Goal: Transaction & Acquisition: Purchase product/service

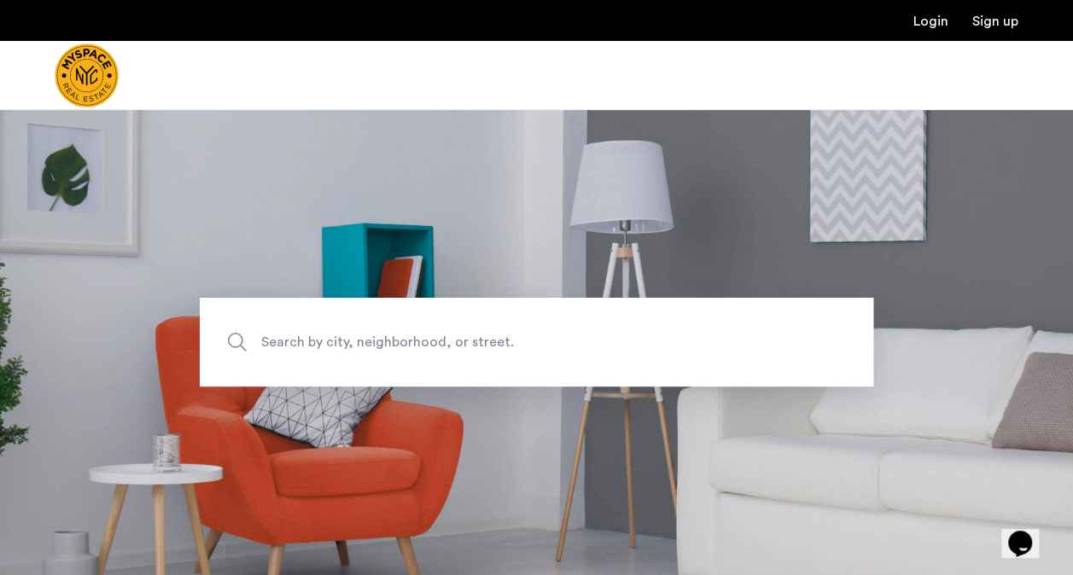
click at [308, 348] on span "Search by city, neighborhood, or street." at bounding box center [496, 342] width 471 height 23
click at [308, 348] on input "Search by city, neighborhood, or street." at bounding box center [536, 342] width 673 height 89
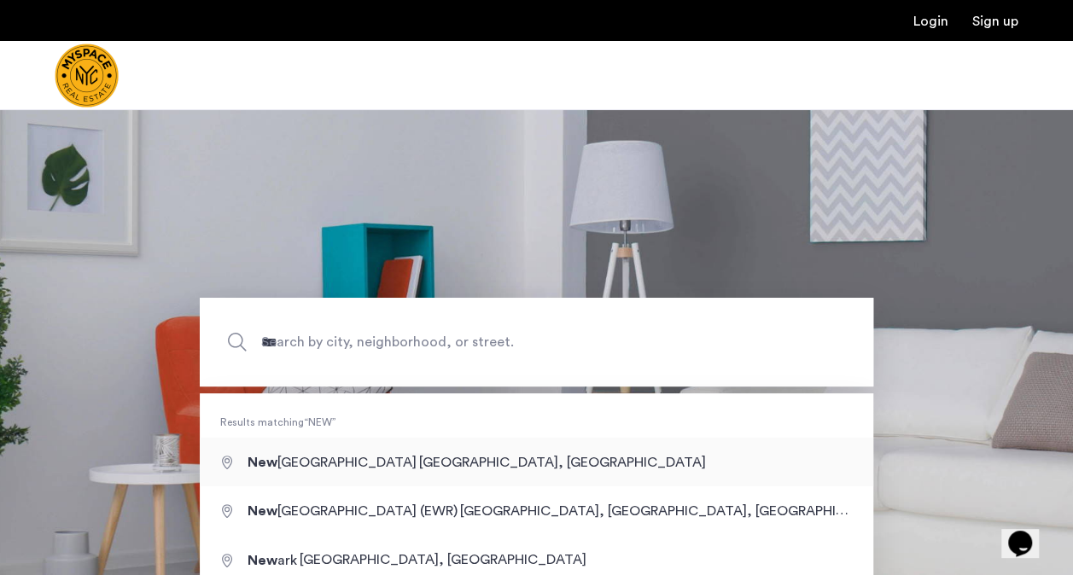
type input "**********"
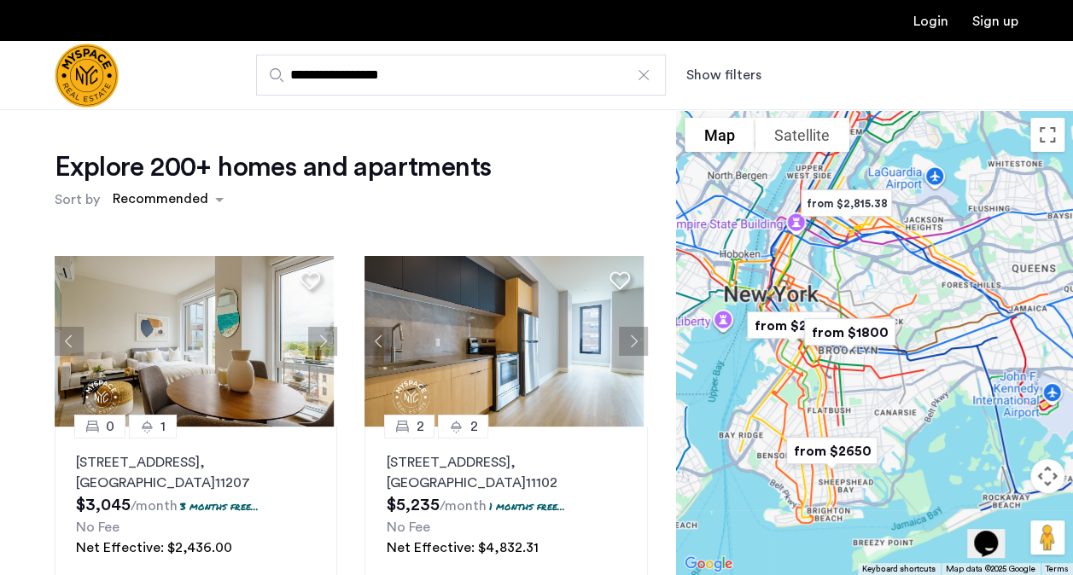
click at [729, 82] on button "Show filters" at bounding box center [723, 75] width 75 height 20
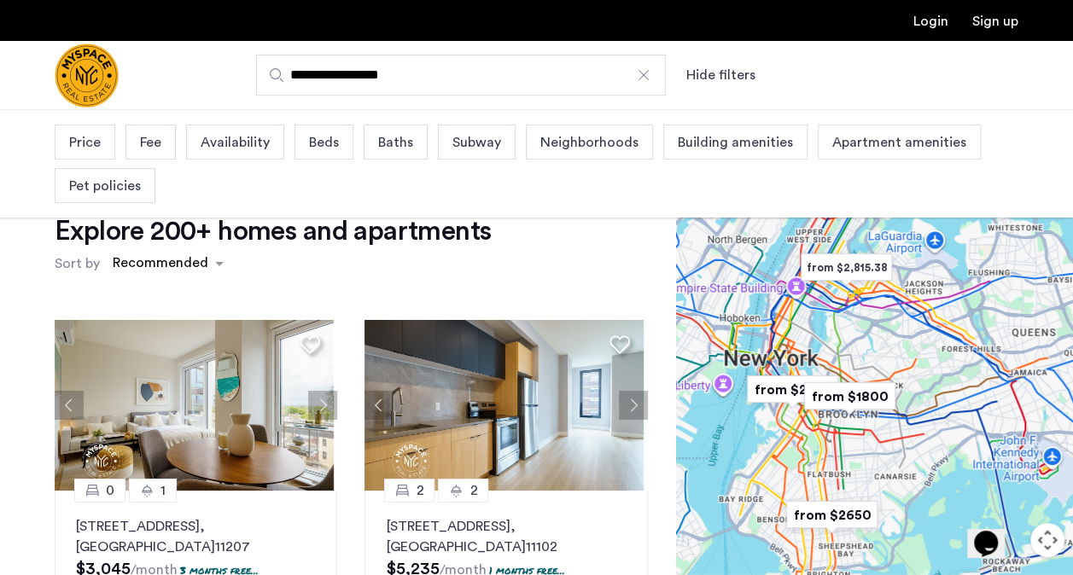
click at [312, 141] on span "Beds" at bounding box center [324, 142] width 30 height 20
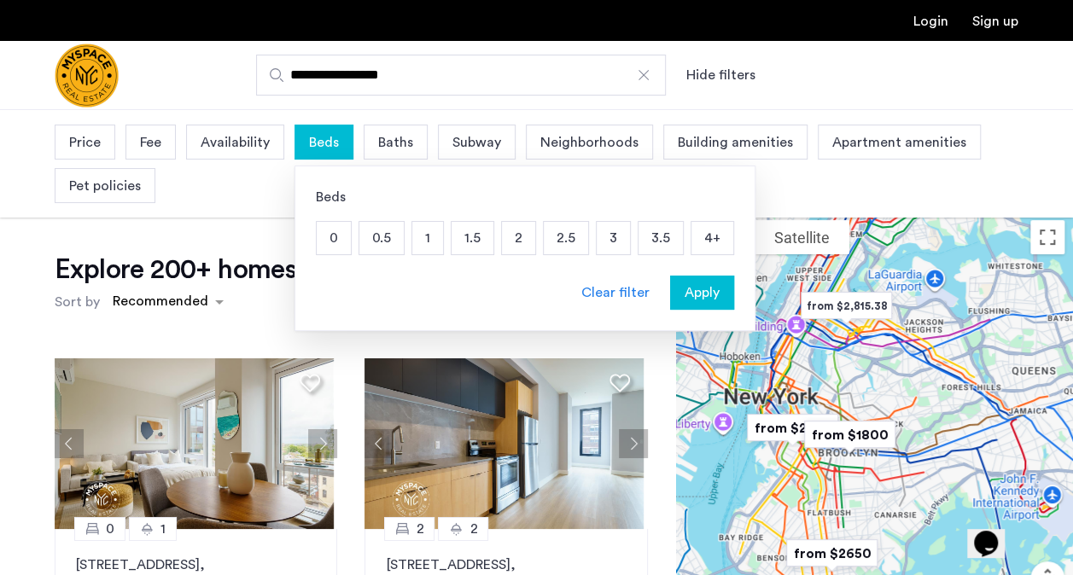
click at [426, 247] on p "1" at bounding box center [427, 238] width 31 height 32
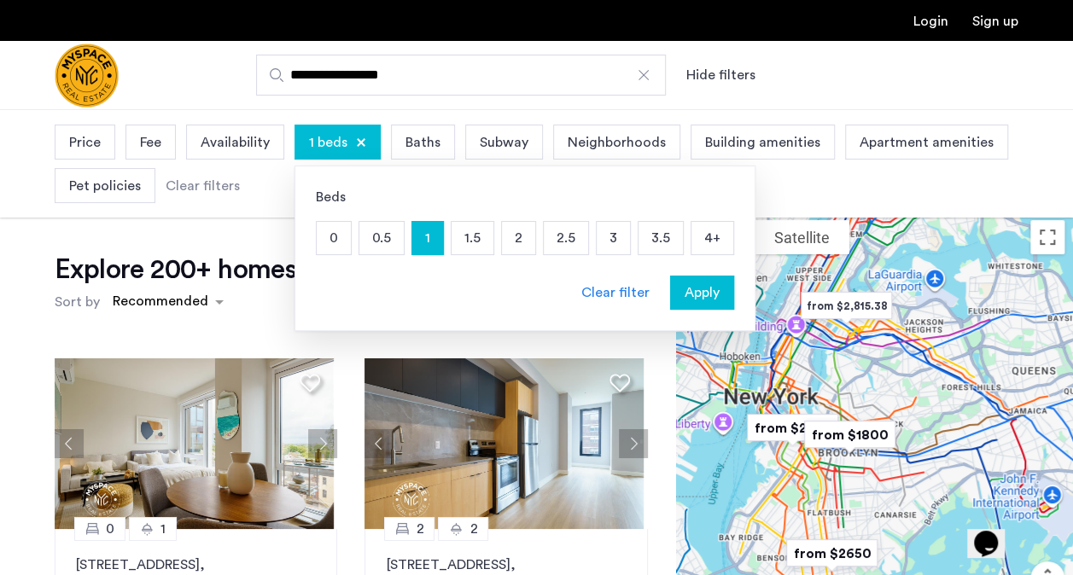
click at [686, 285] on span "Apply" at bounding box center [701, 292] width 35 height 20
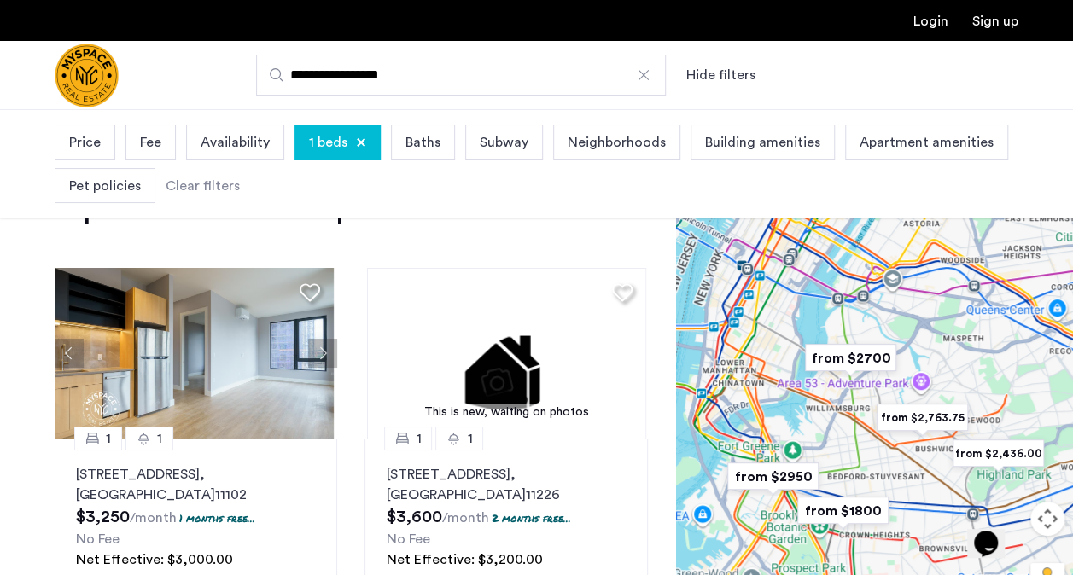
scroll to position [49, 0]
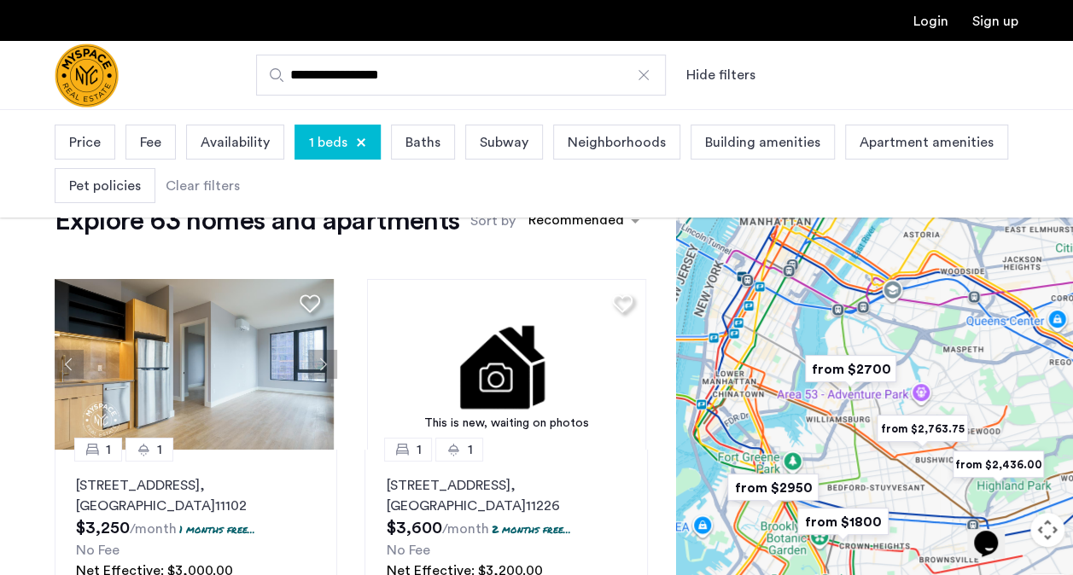
click at [834, 369] on img "from $2700" at bounding box center [850, 369] width 119 height 52
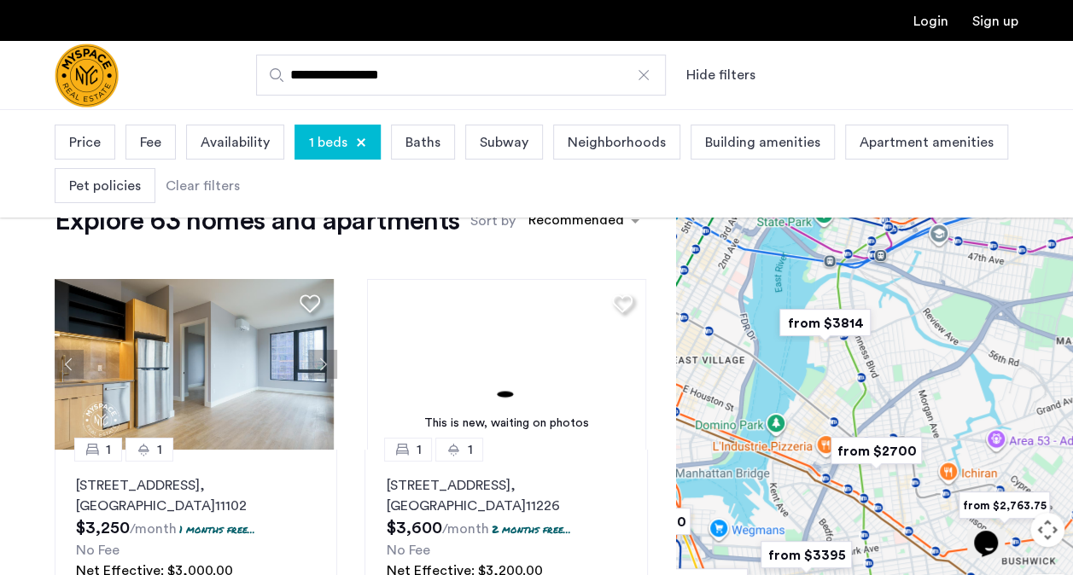
click at [881, 447] on img "from $2700" at bounding box center [876, 451] width 119 height 52
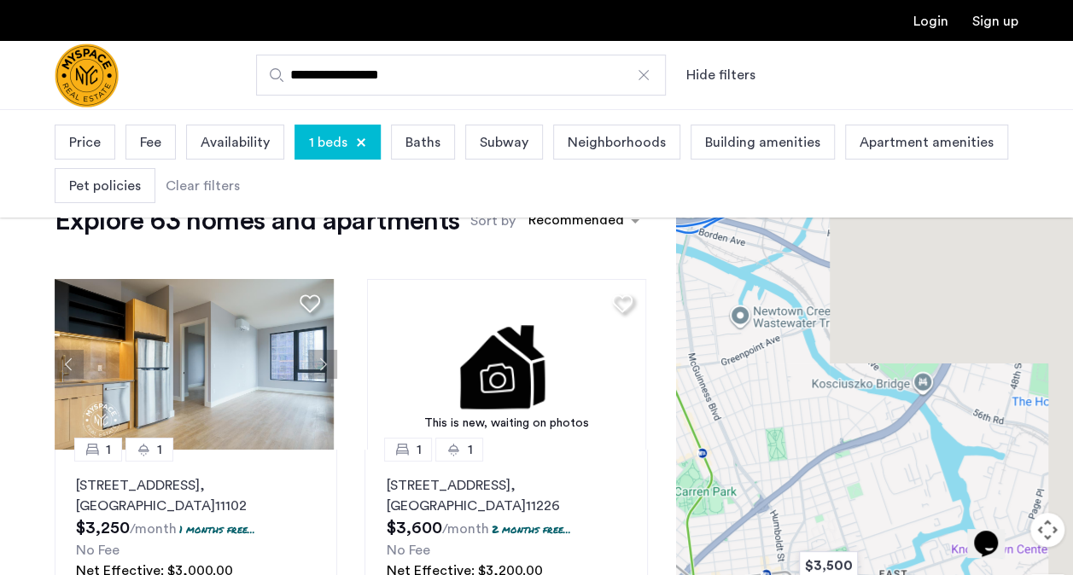
drag, startPoint x: 867, startPoint y: 294, endPoint x: 729, endPoint y: 545, distance: 287.2
click at [729, 545] on div "To navigate, press the arrow keys." at bounding box center [874, 396] width 397 height 466
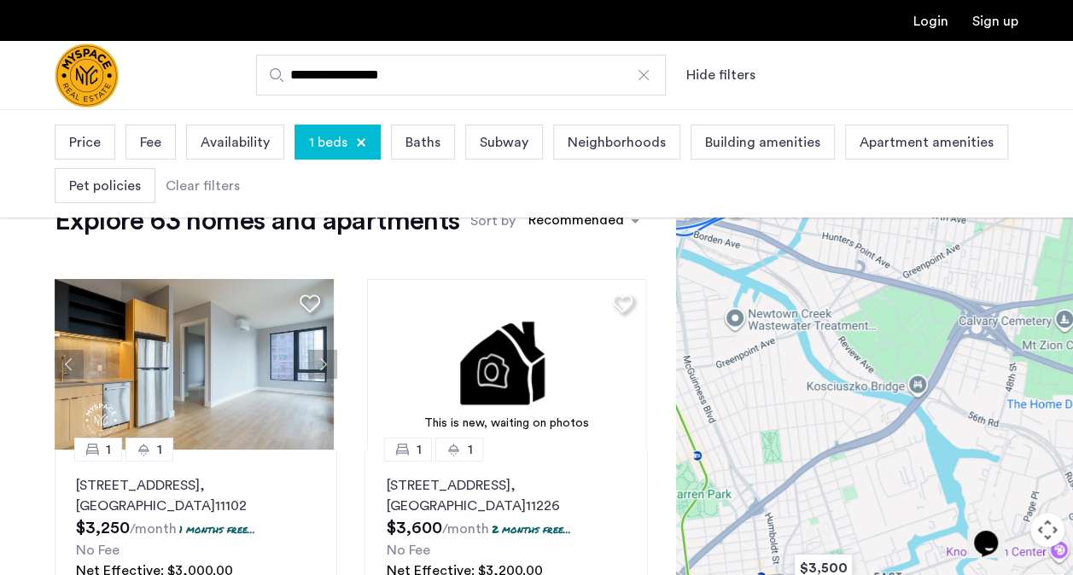
drag, startPoint x: 779, startPoint y: 405, endPoint x: 848, endPoint y: 556, distance: 166.1
click at [848, 556] on div "To navigate, press the arrow keys." at bounding box center [874, 396] width 397 height 466
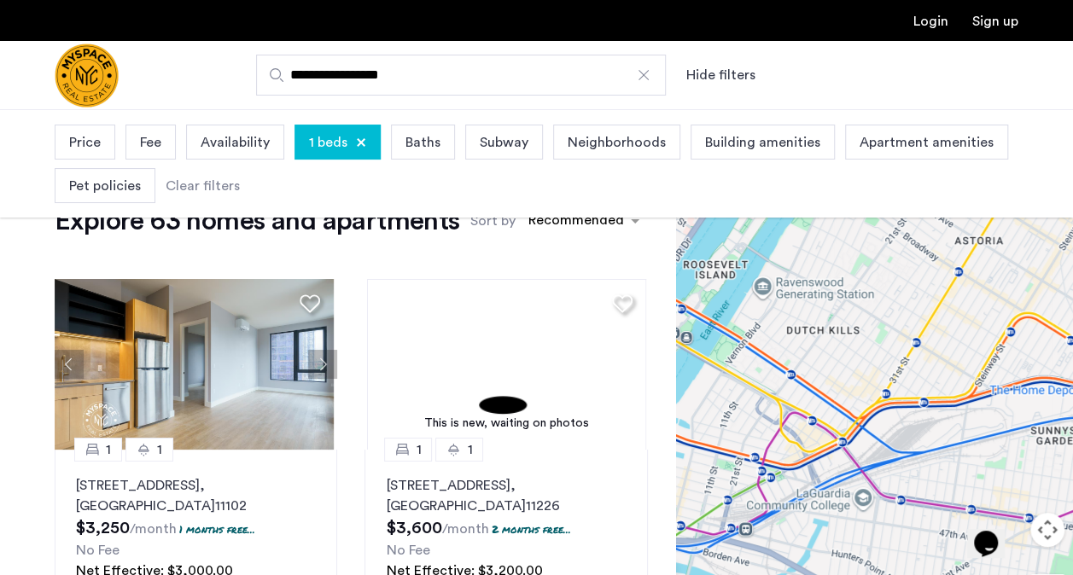
drag, startPoint x: 891, startPoint y: 338, endPoint x: 811, endPoint y: 510, distance: 190.1
click at [811, 510] on div "To navigate, press the arrow keys." at bounding box center [874, 396] width 397 height 466
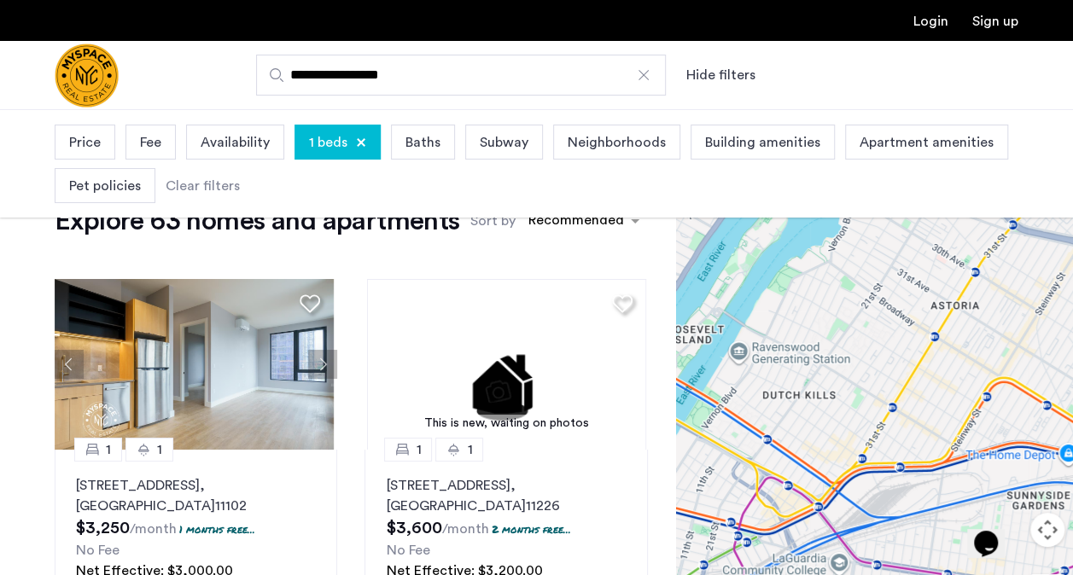
drag, startPoint x: 901, startPoint y: 401, endPoint x: 884, endPoint y: 485, distance: 85.3
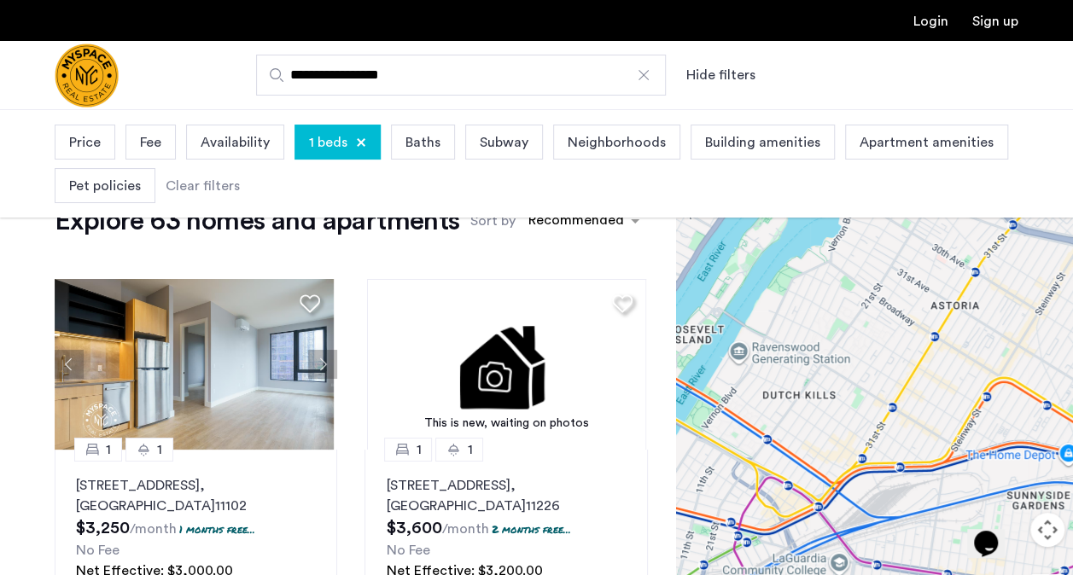
click at [884, 485] on div "To navigate, press the arrow keys." at bounding box center [874, 396] width 397 height 466
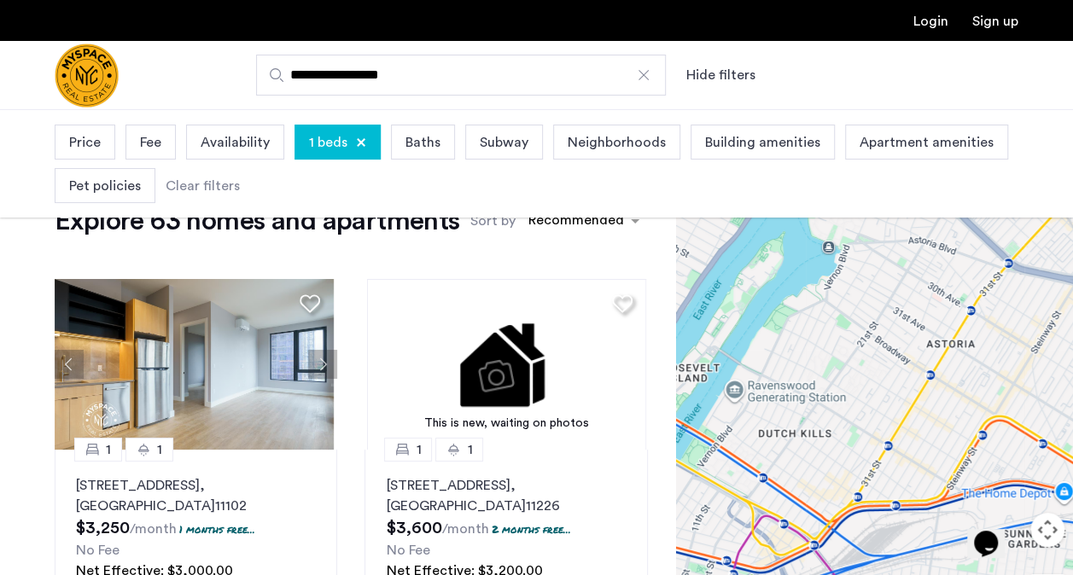
click at [356, 138] on div at bounding box center [361, 142] width 10 height 10
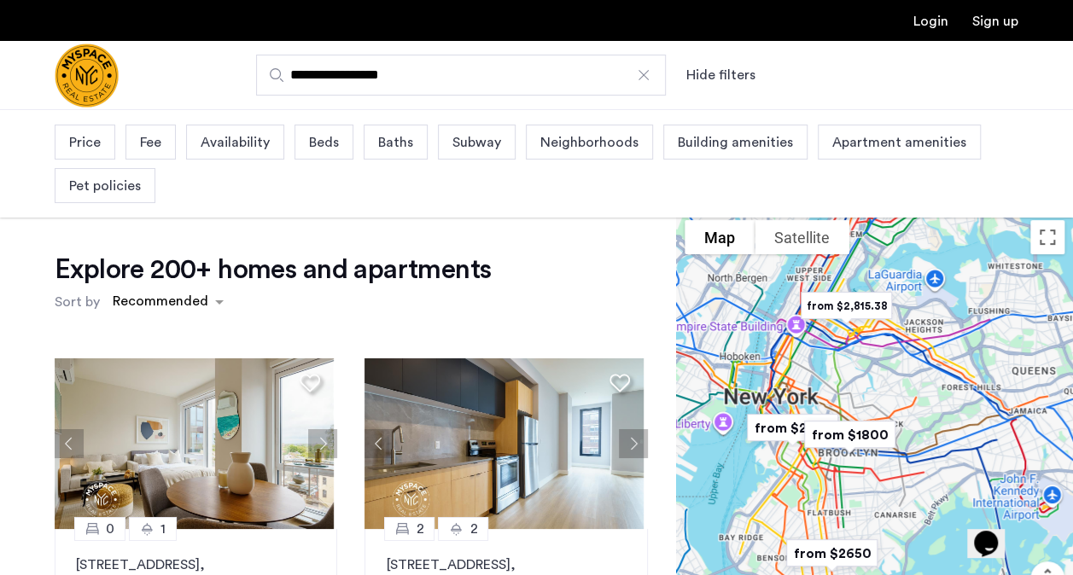
click at [229, 132] on span "Availability" at bounding box center [235, 142] width 69 height 20
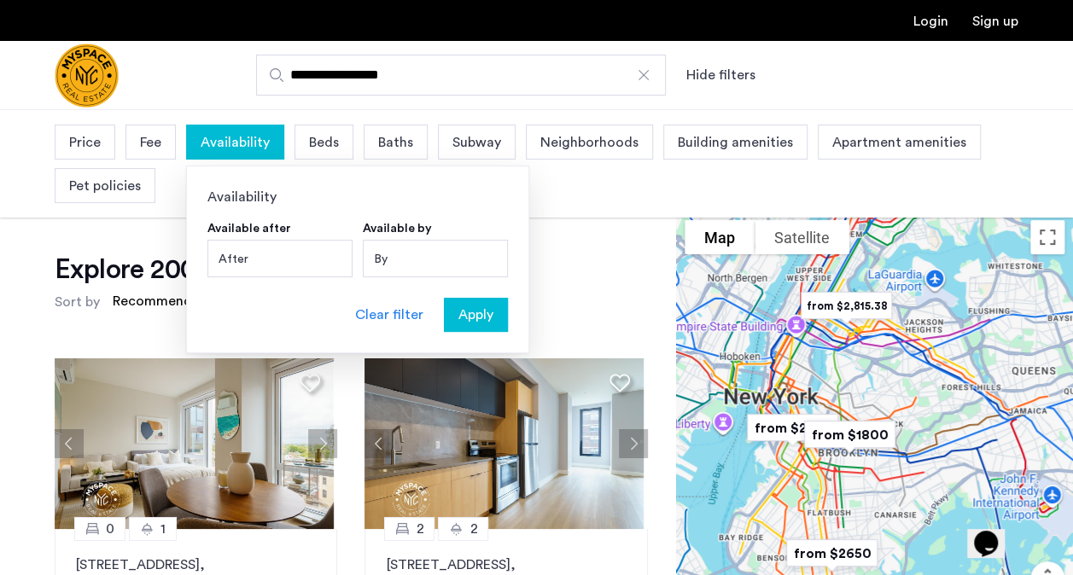
click at [402, 253] on div "By" at bounding box center [435, 259] width 145 height 38
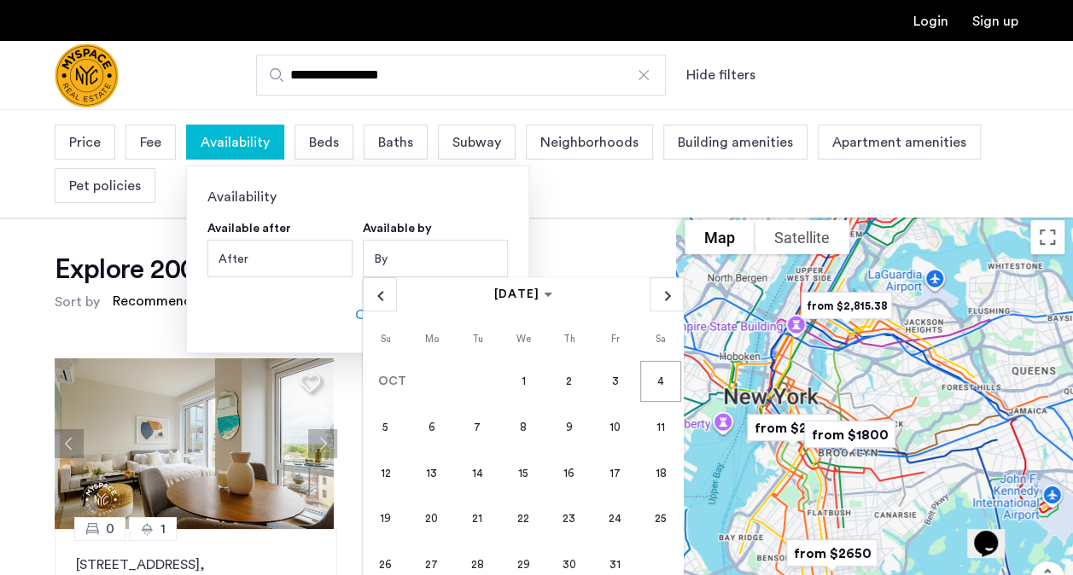
click at [512, 567] on span "29" at bounding box center [523, 564] width 41 height 41
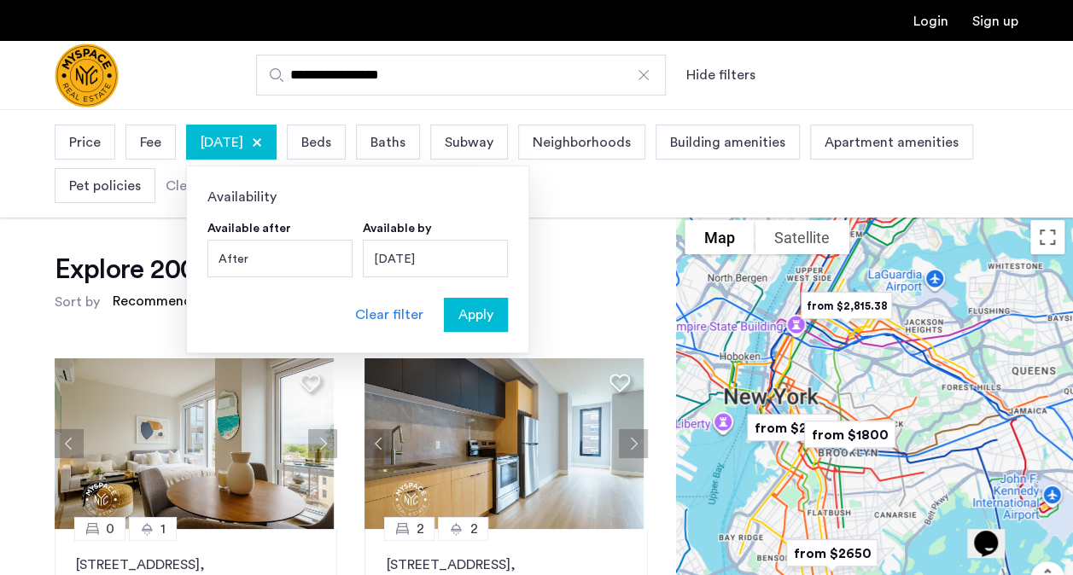
click at [460, 314] on span "Apply" at bounding box center [475, 315] width 35 height 20
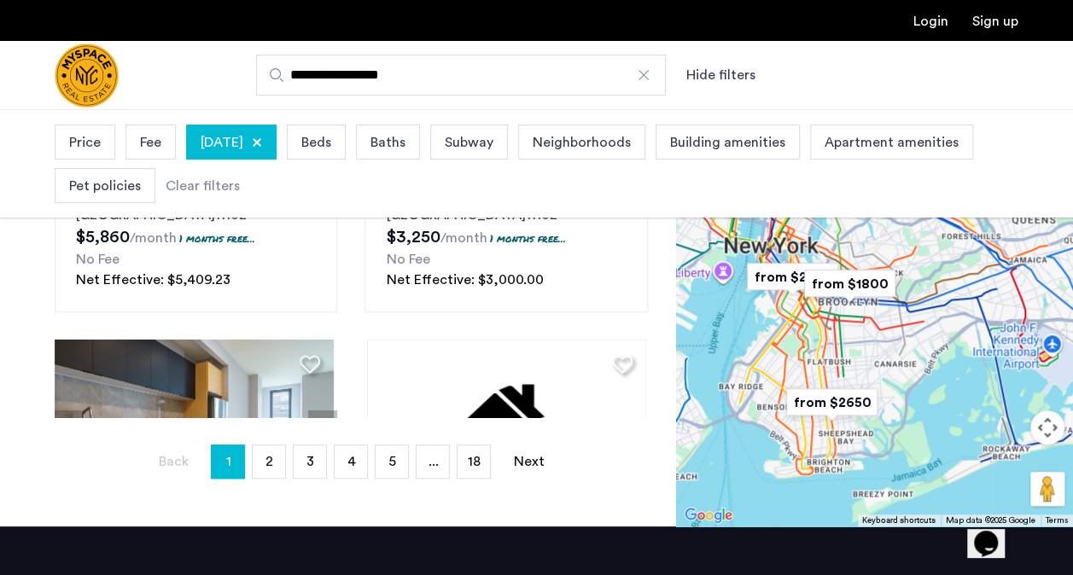
scroll to position [239, 0]
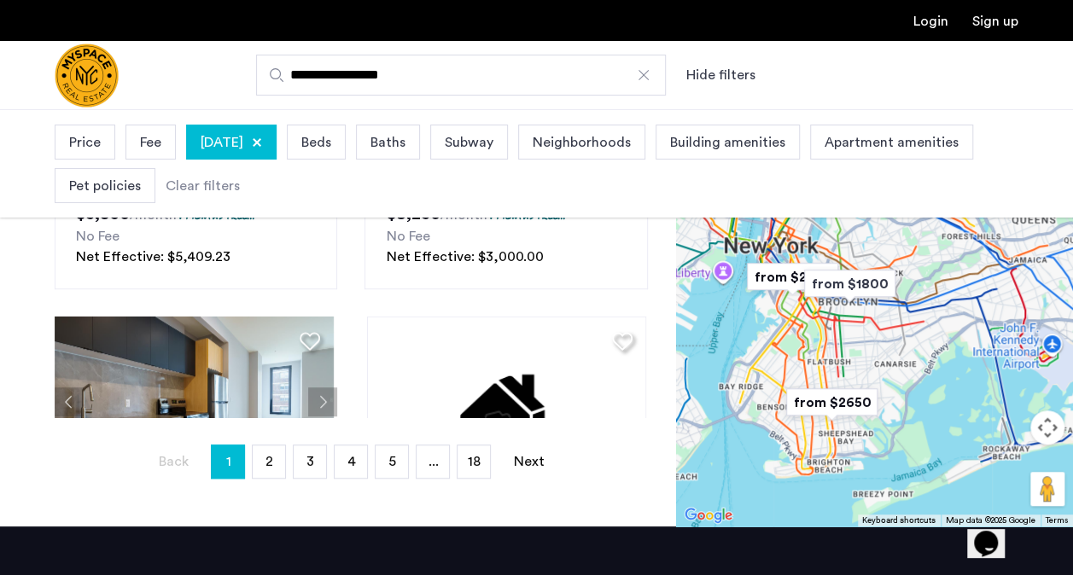
click at [97, 136] on span "Price" at bounding box center [85, 142] width 32 height 20
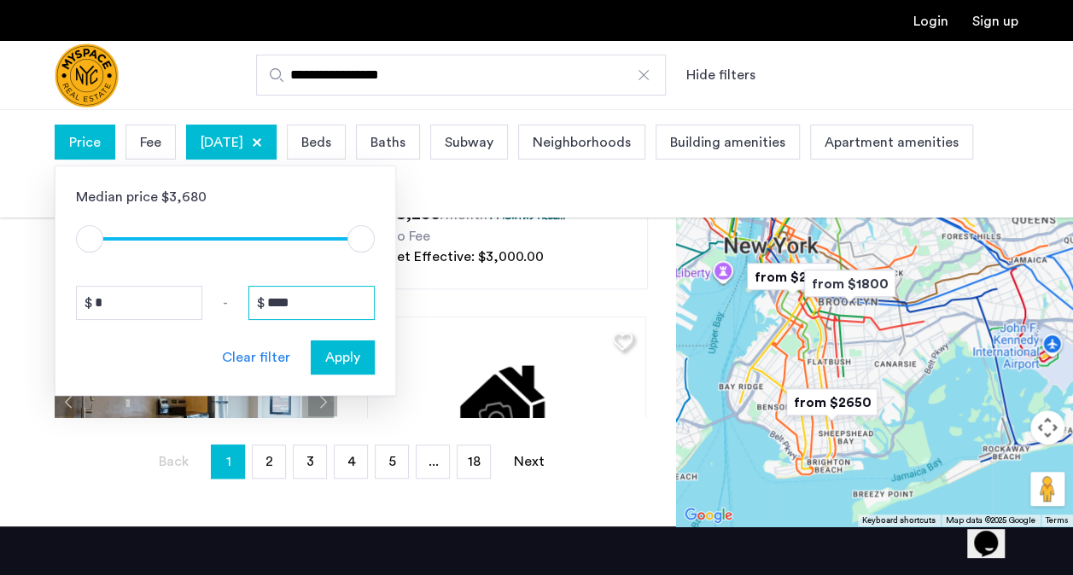
click at [314, 300] on input "****" at bounding box center [311, 303] width 126 height 34
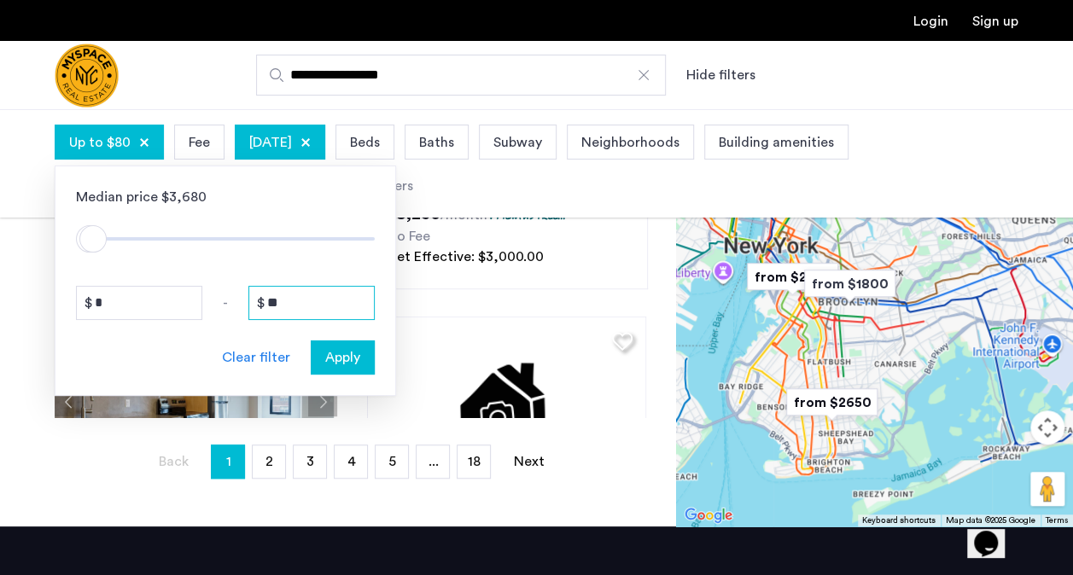
type input "*"
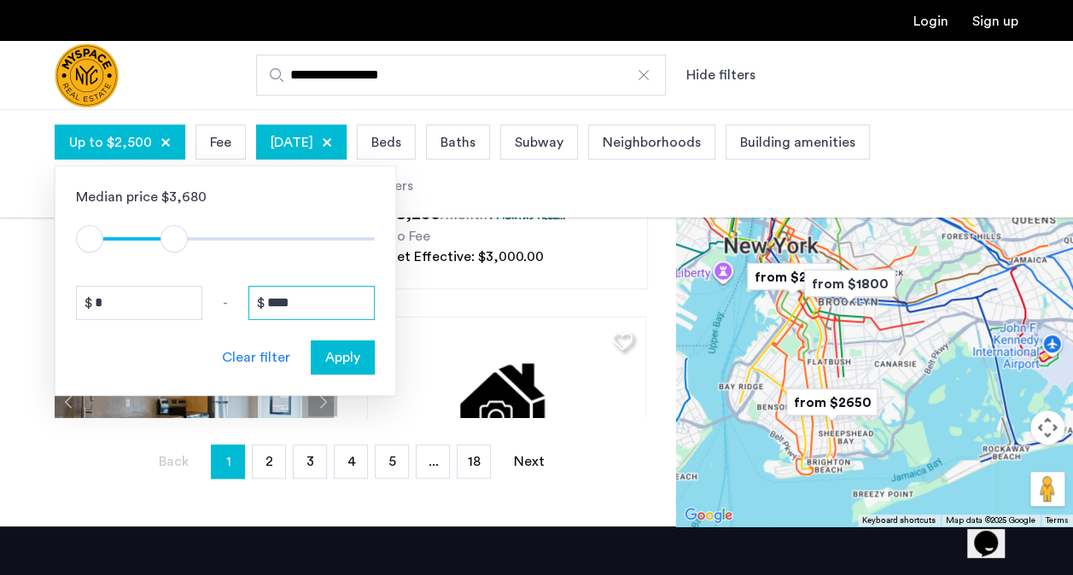
type input "****"
click at [358, 363] on span "Apply" at bounding box center [342, 357] width 35 height 20
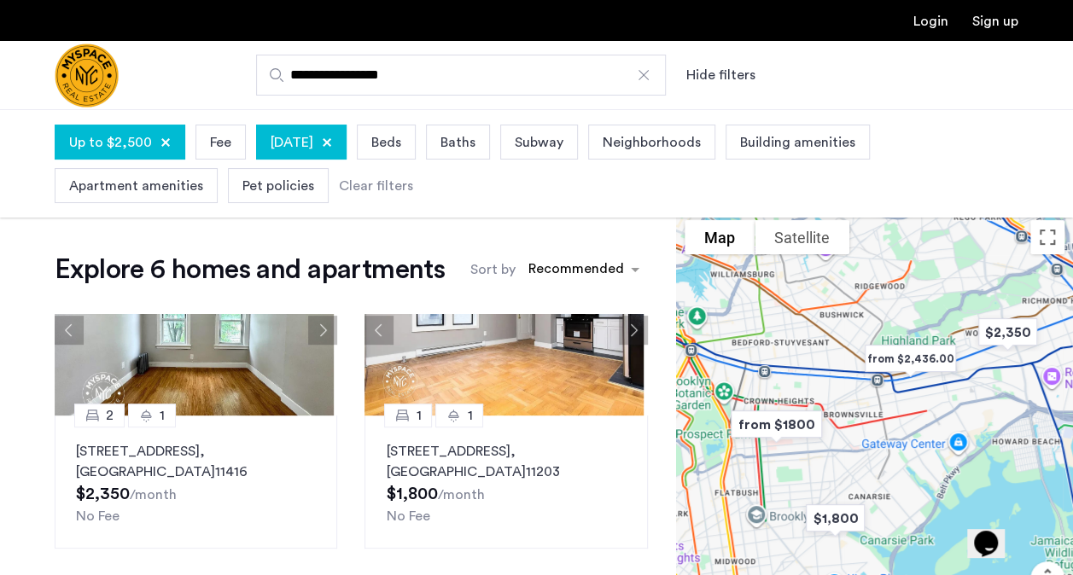
click at [165, 142] on div at bounding box center [165, 142] width 10 height 10
